Goal: Task Accomplishment & Management: Manage account settings

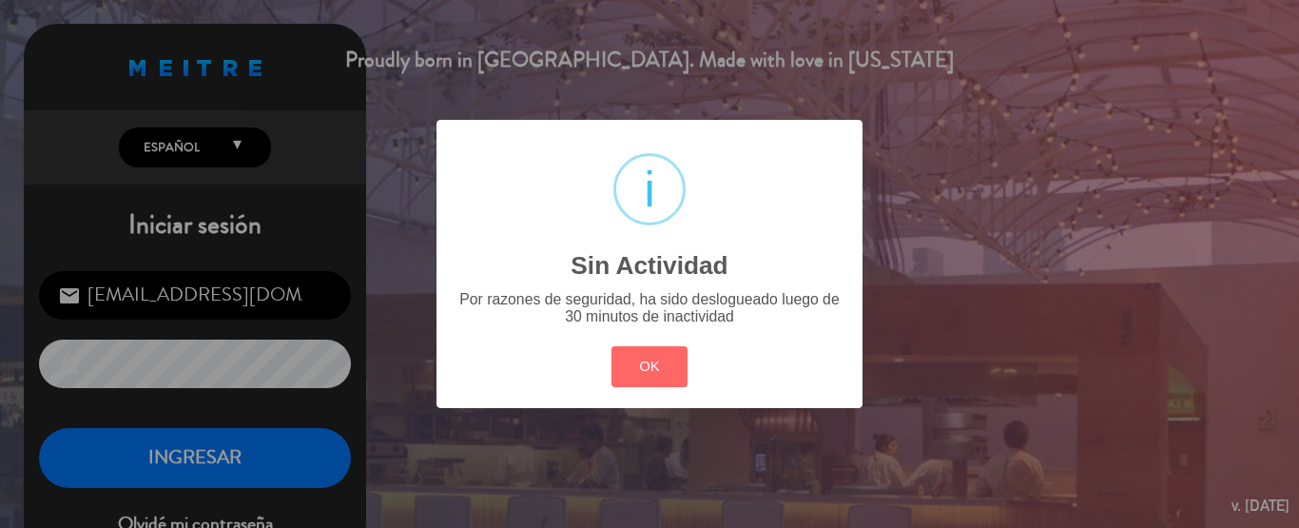
click at [667, 383] on button "OK" at bounding box center [650, 366] width 77 height 41
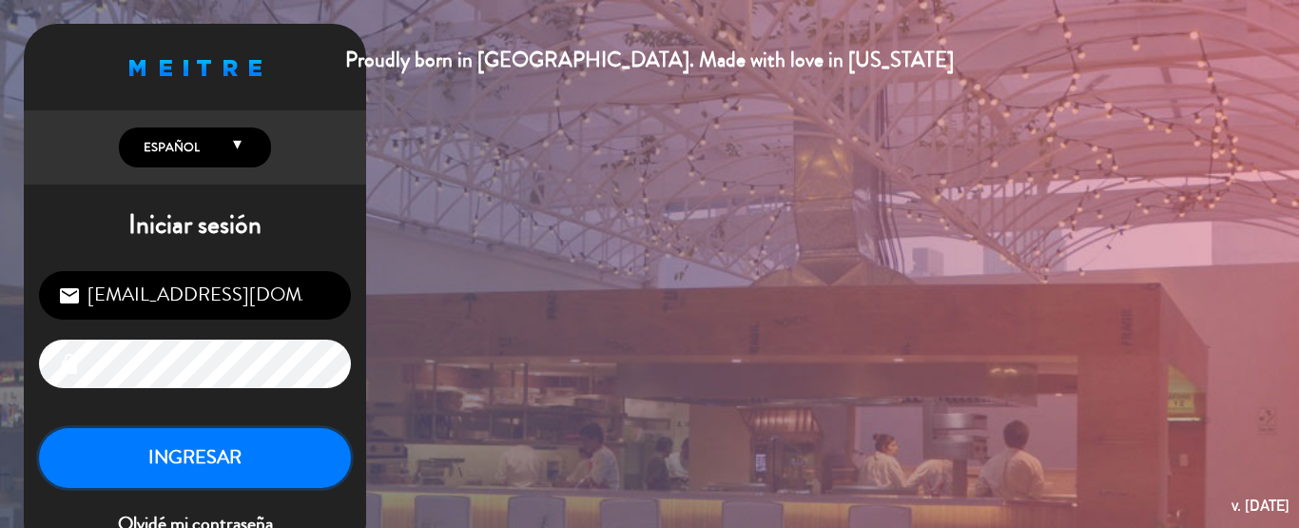
click at [272, 452] on button "INGRESAR" at bounding box center [195, 458] width 312 height 60
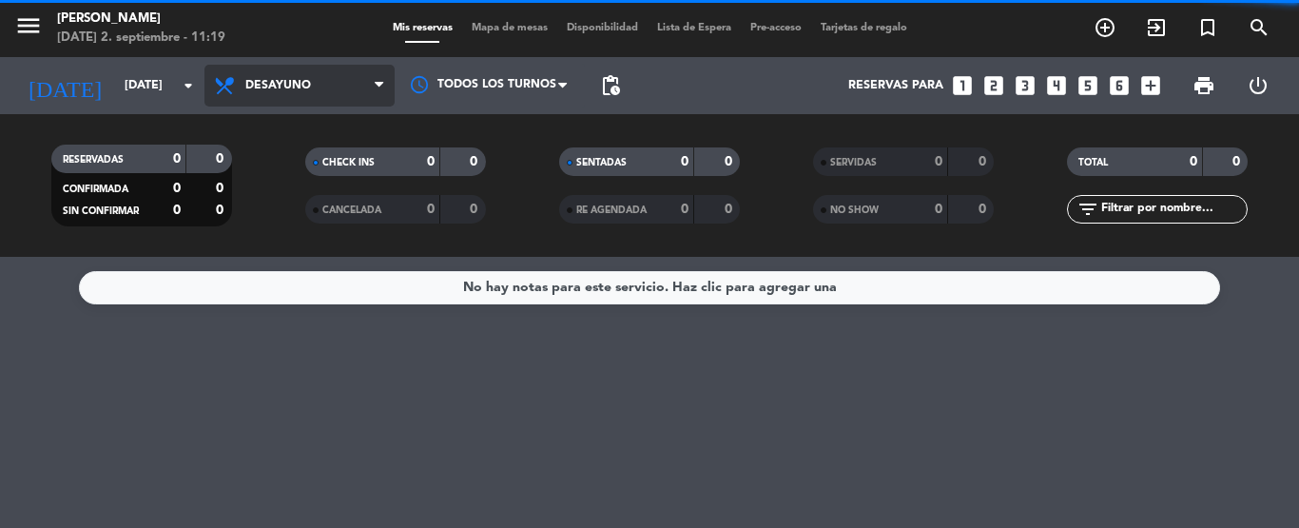
click at [355, 86] on span "Desayuno" at bounding box center [299, 86] width 190 height 42
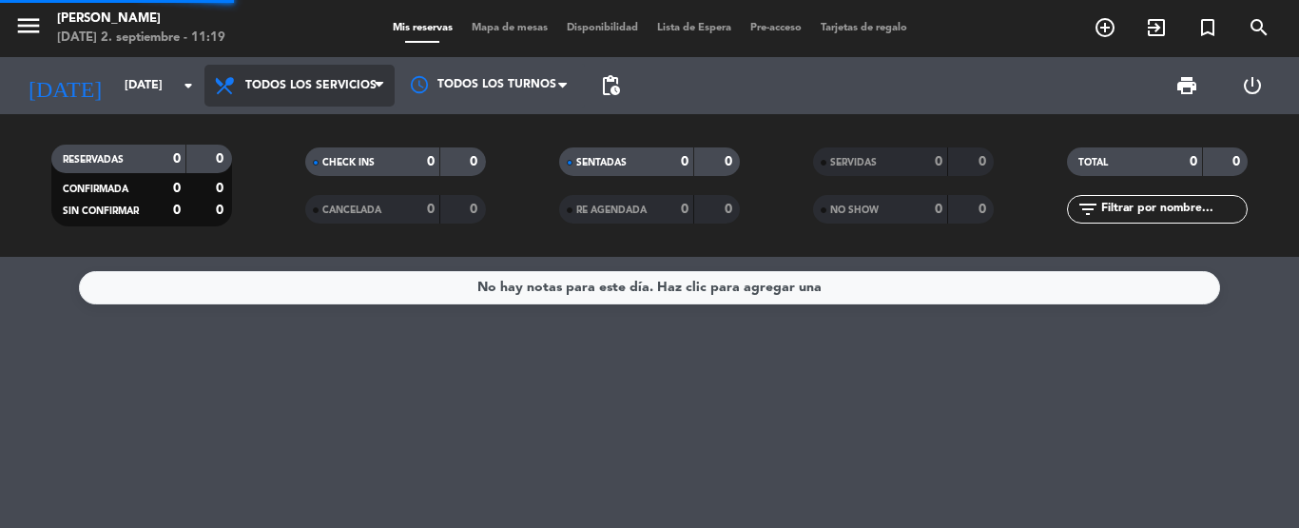
click at [326, 119] on div "menu [PERSON_NAME][DATE] 2. septiembre - 11:19 Mis reservas Mapa de mesas Dispo…" at bounding box center [649, 128] width 1299 height 257
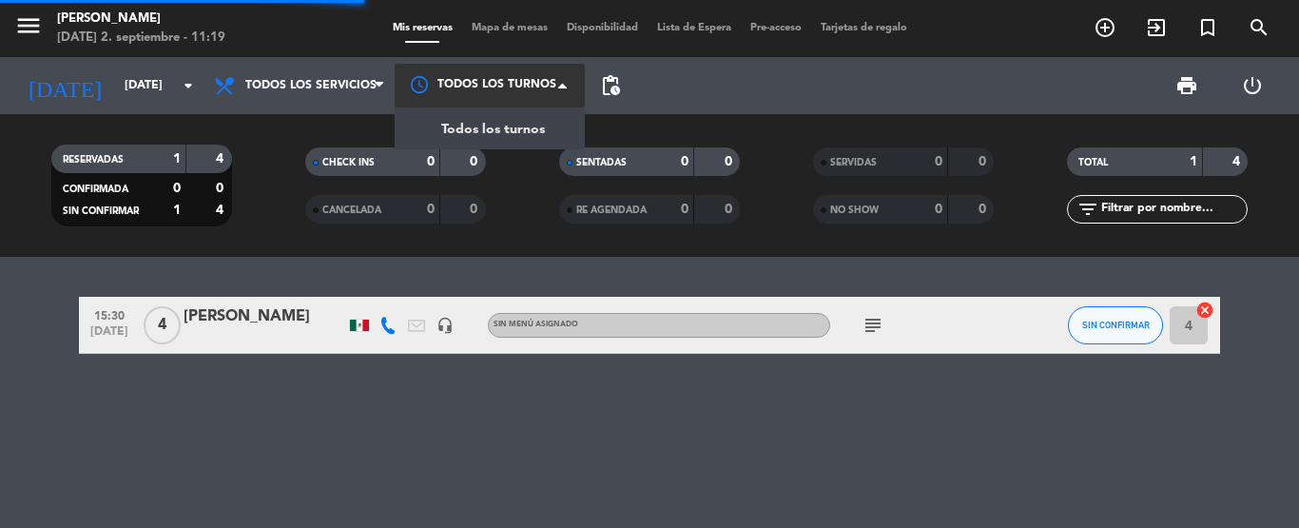
click at [445, 87] on div at bounding box center [490, 85] width 190 height 43
click at [437, 121] on div "Todos los turnos" at bounding box center [472, 128] width 146 height 25
